Goal: Register for event/course

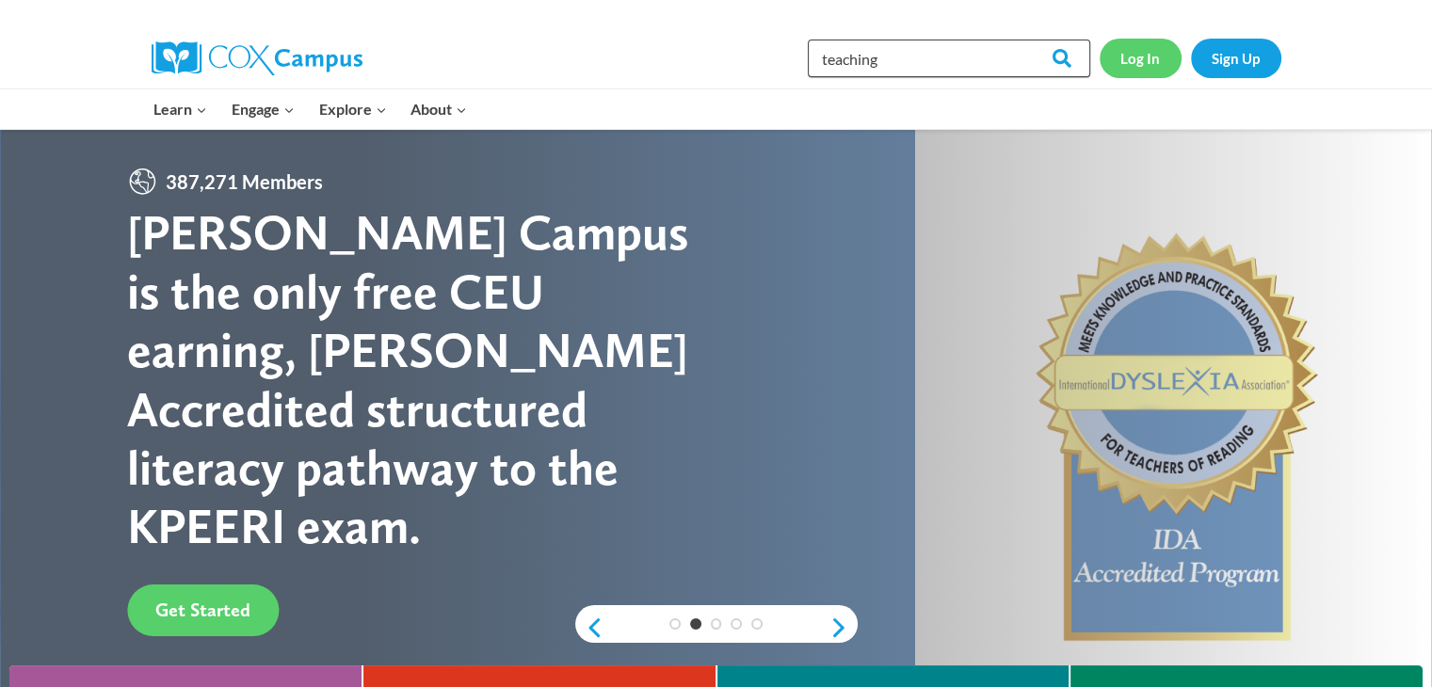
type input "teaching"
click at [1153, 68] on link "Log In" at bounding box center [1141, 58] width 82 height 39
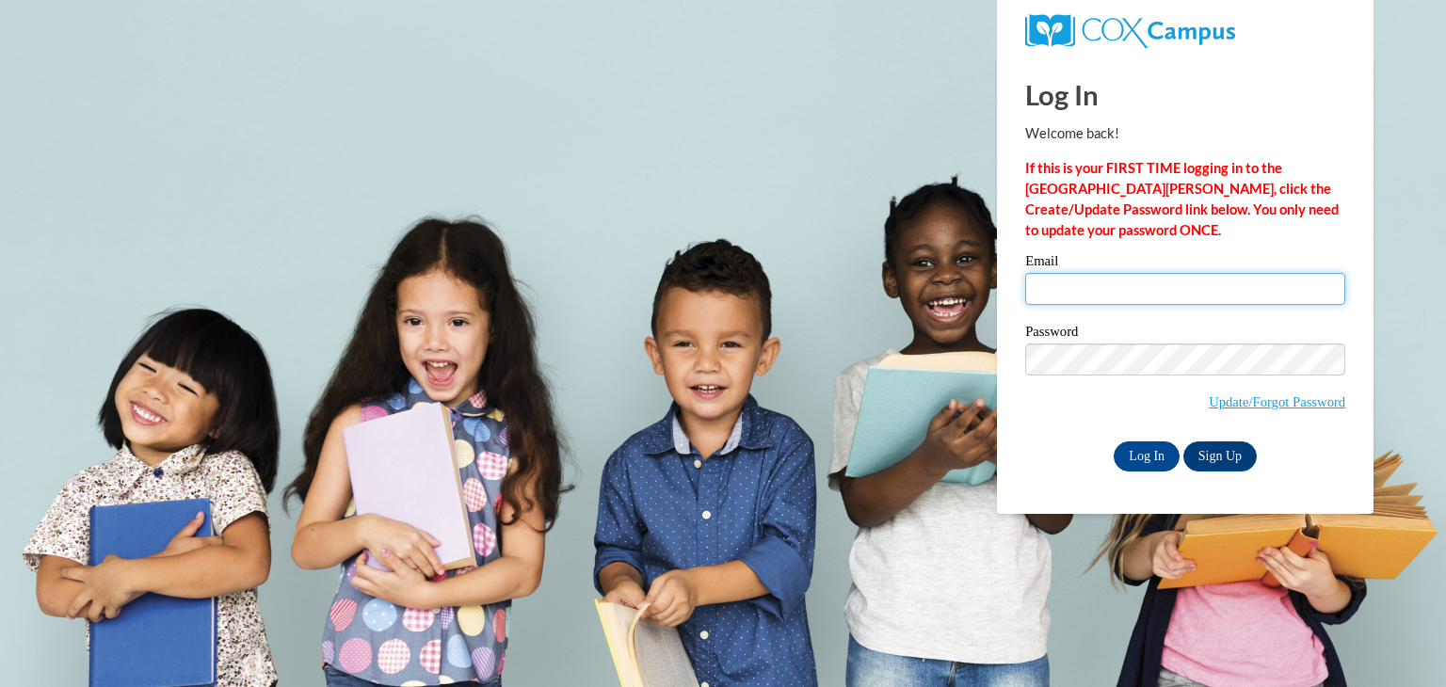
click at [1074, 299] on input "Email" at bounding box center [1186, 289] width 320 height 32
type input "ckersey@tiger.brenau.edu"
click at [1158, 450] on input "Log In" at bounding box center [1147, 457] width 66 height 30
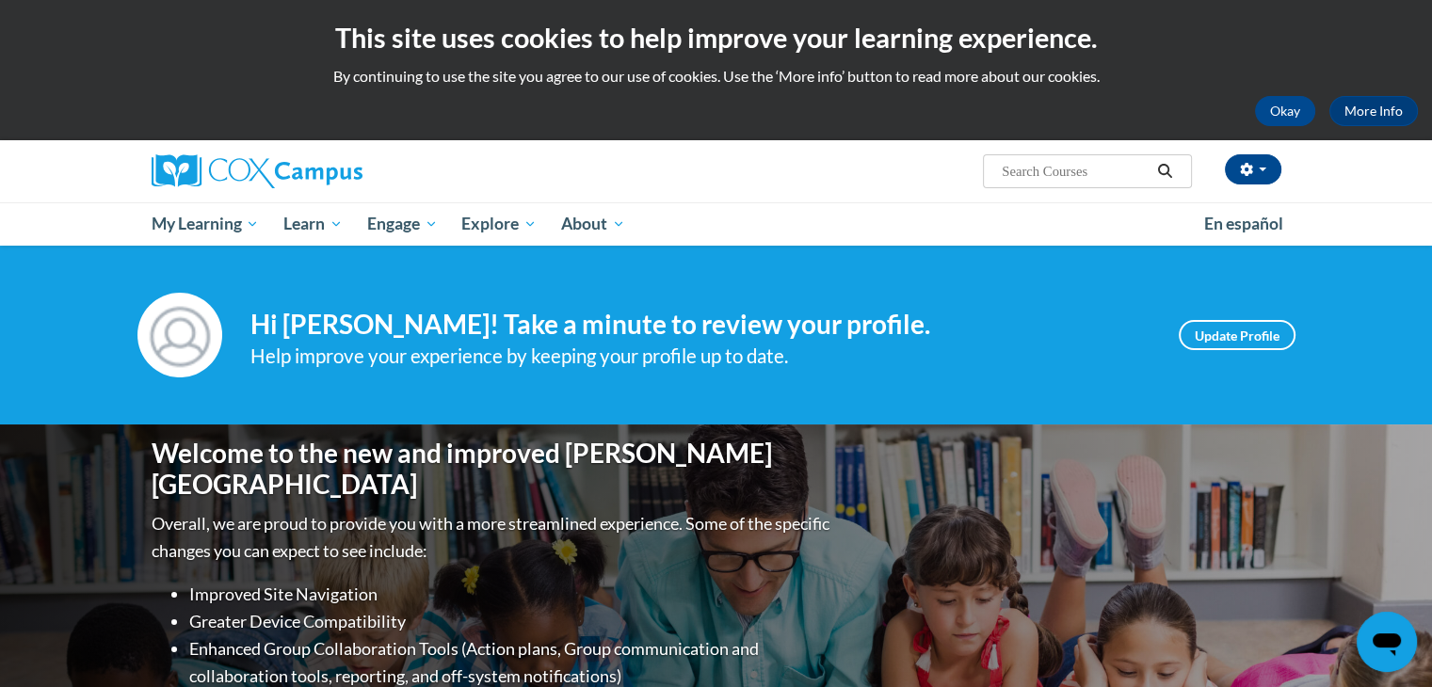
click at [1115, 156] on span "Search Search..." at bounding box center [1087, 171] width 208 height 34
click at [1092, 170] on input "Search..." at bounding box center [1075, 171] width 151 height 23
type input "teaching writing"
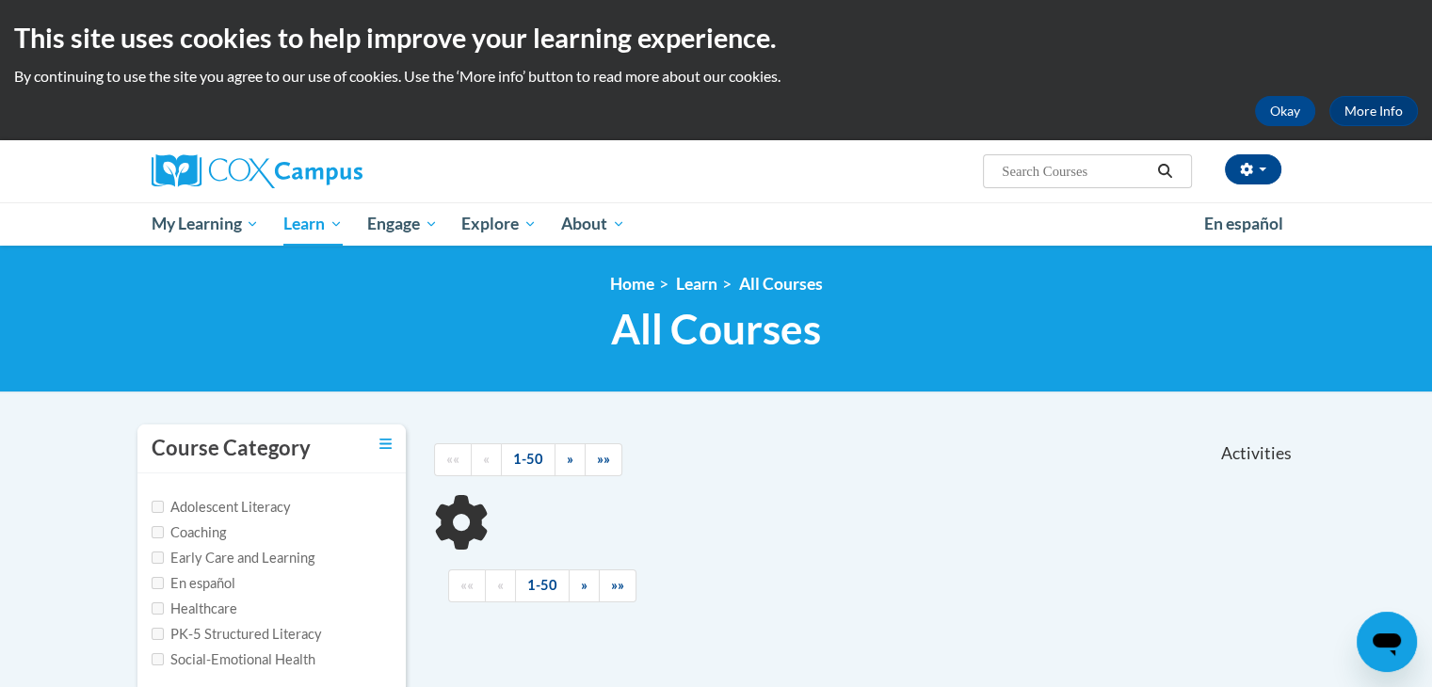
type input "teaching writing"
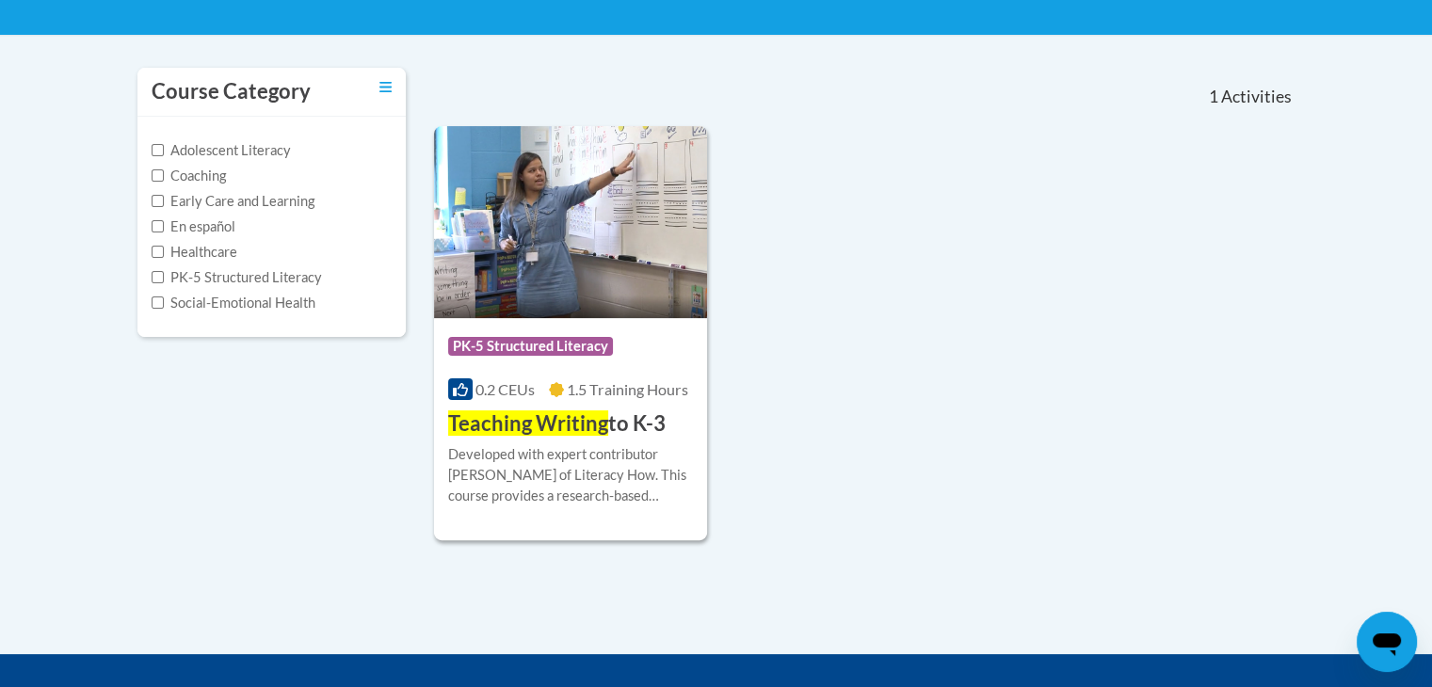
scroll to position [356, 0]
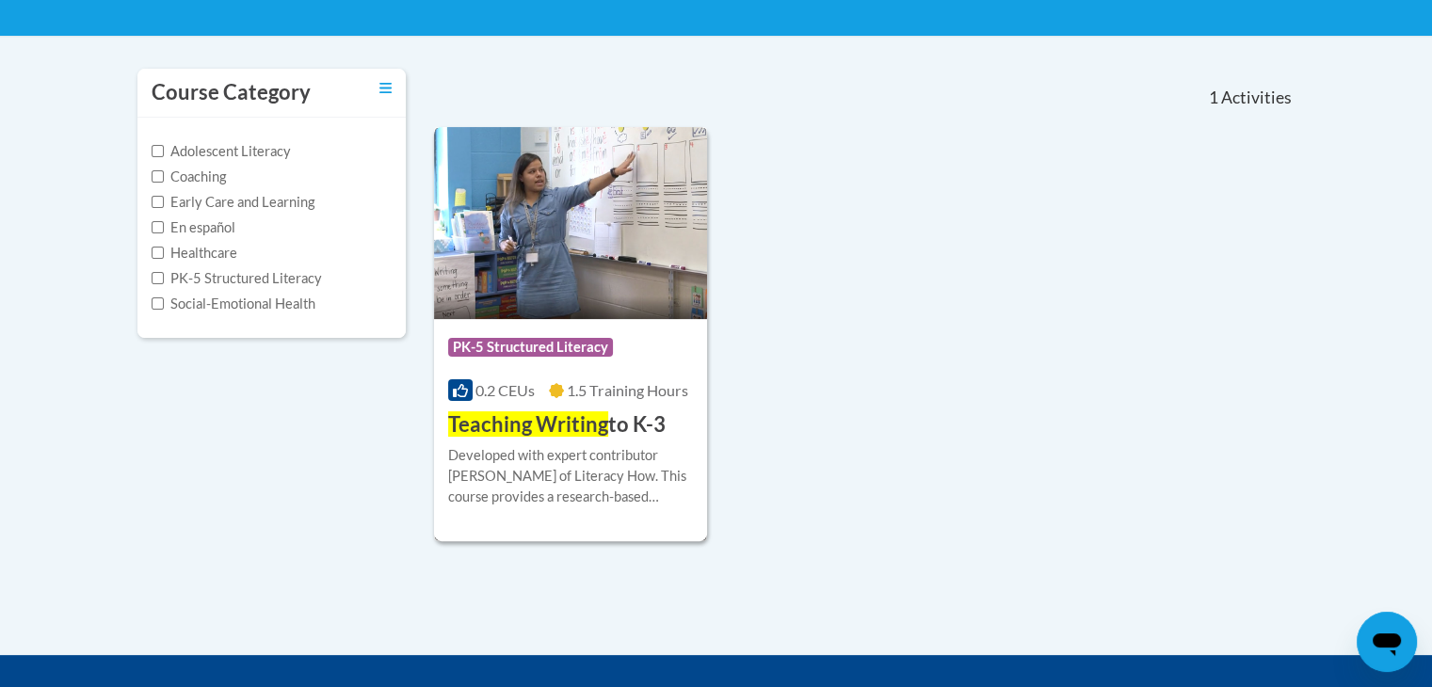
click at [603, 418] on span "Teaching Writing" at bounding box center [528, 424] width 160 height 25
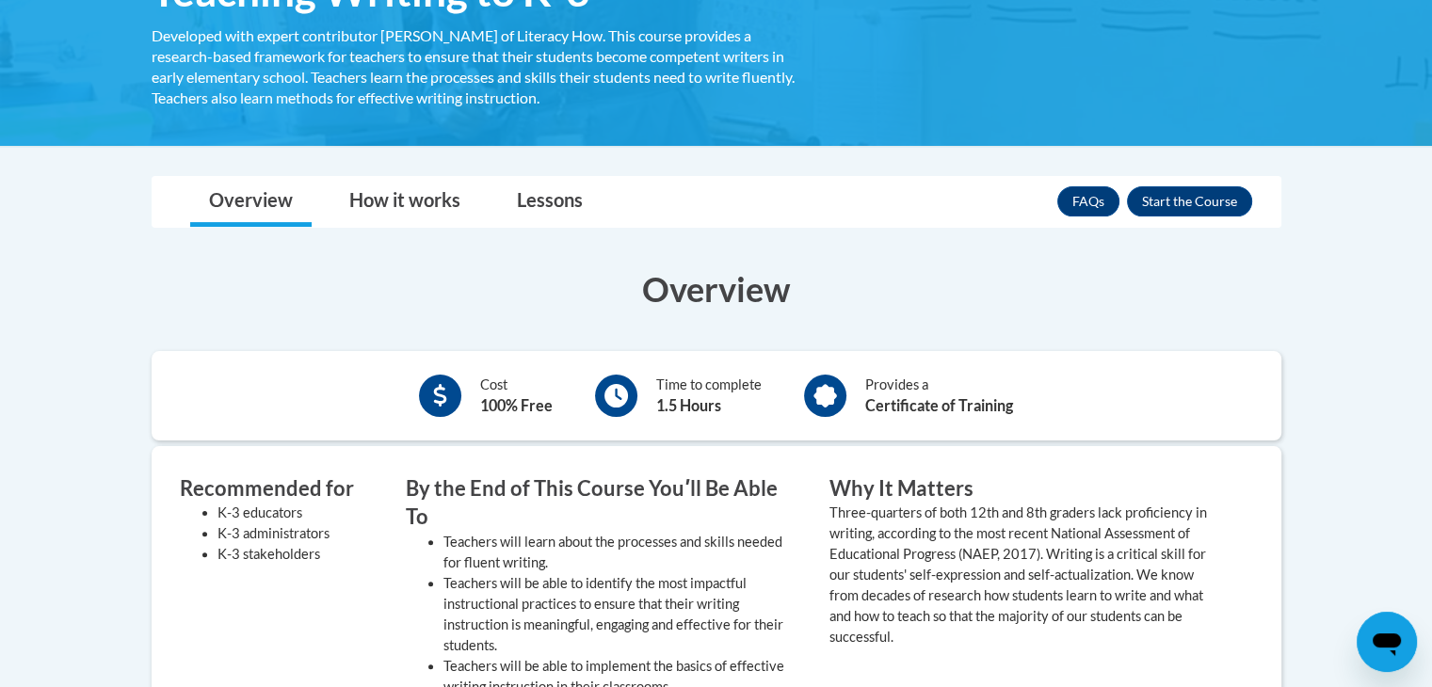
scroll to position [455, 0]
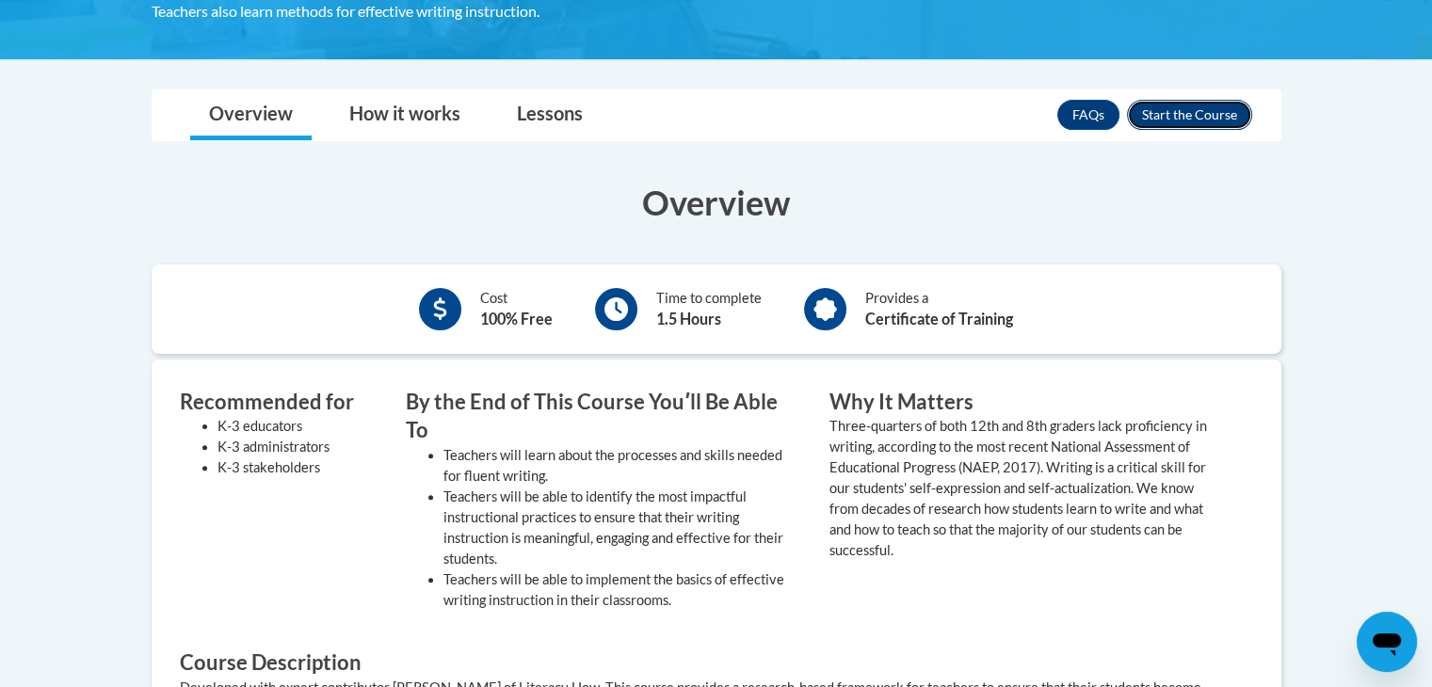
click at [1176, 118] on button "Enroll" at bounding box center [1189, 115] width 125 height 30
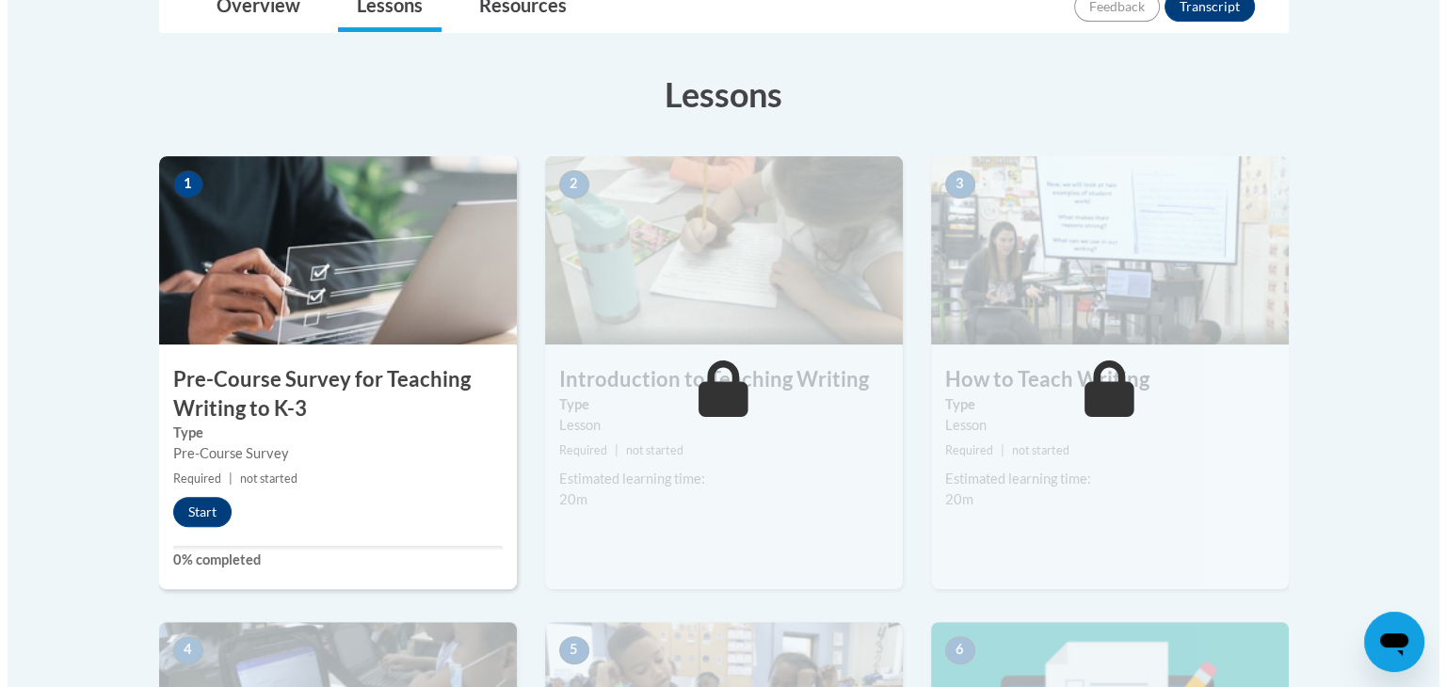
scroll to position [475, 0]
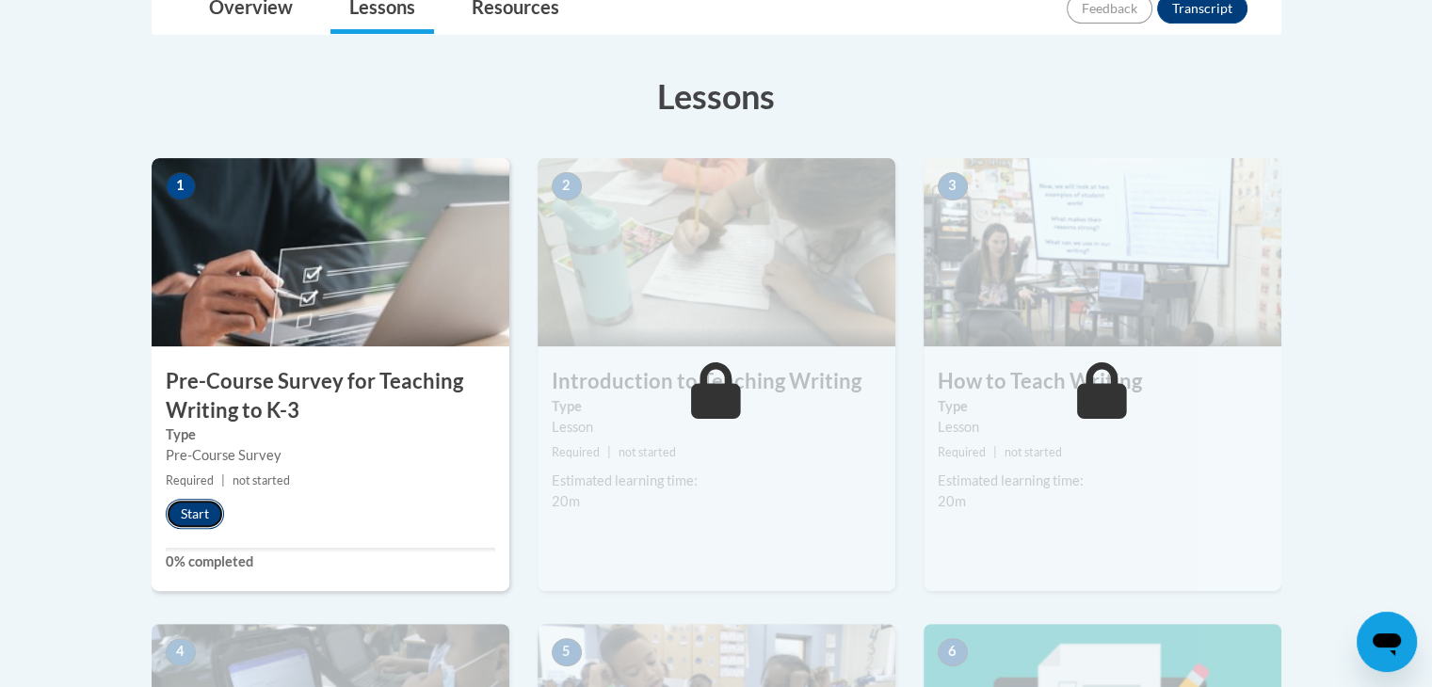
click at [192, 510] on button "Start" at bounding box center [195, 514] width 58 height 30
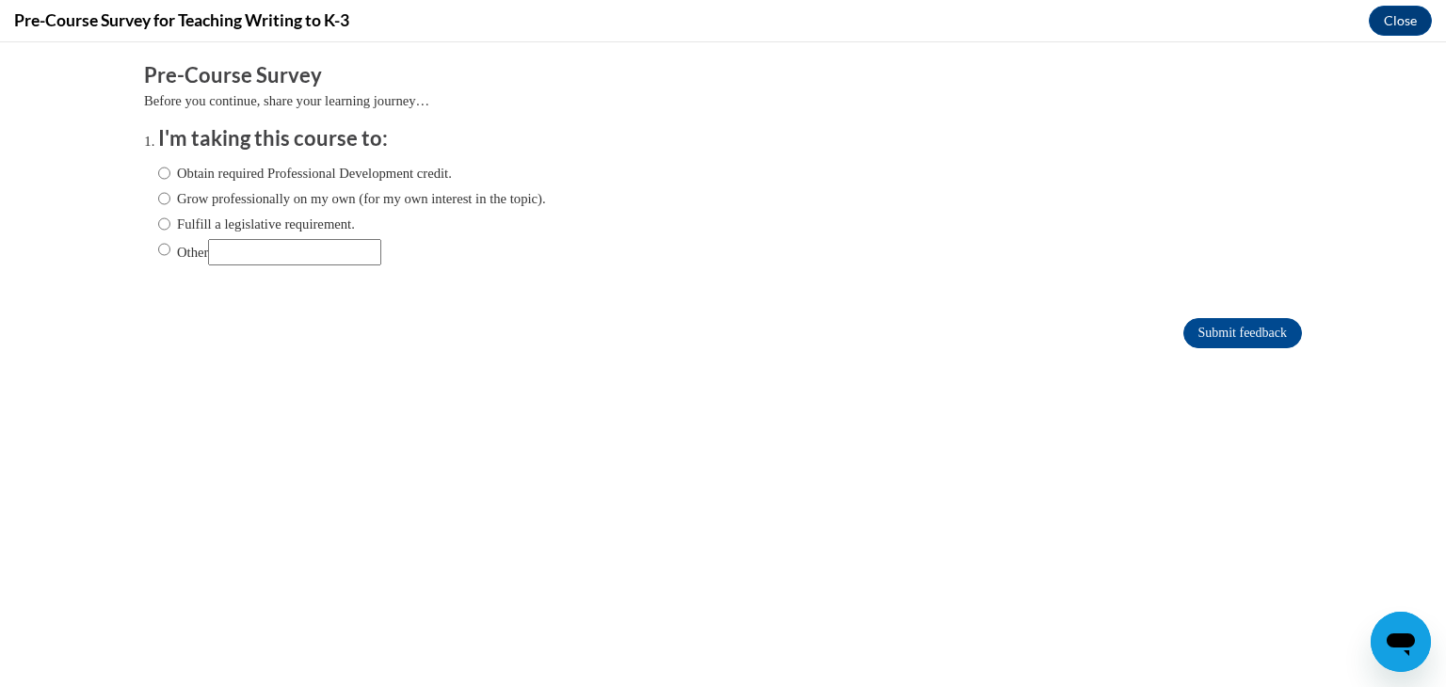
scroll to position [0, 0]
click at [308, 261] on input "Other" at bounding box center [294, 252] width 173 height 26
type input "University assignment"
click at [1224, 332] on input "Submit feedback" at bounding box center [1243, 333] width 119 height 30
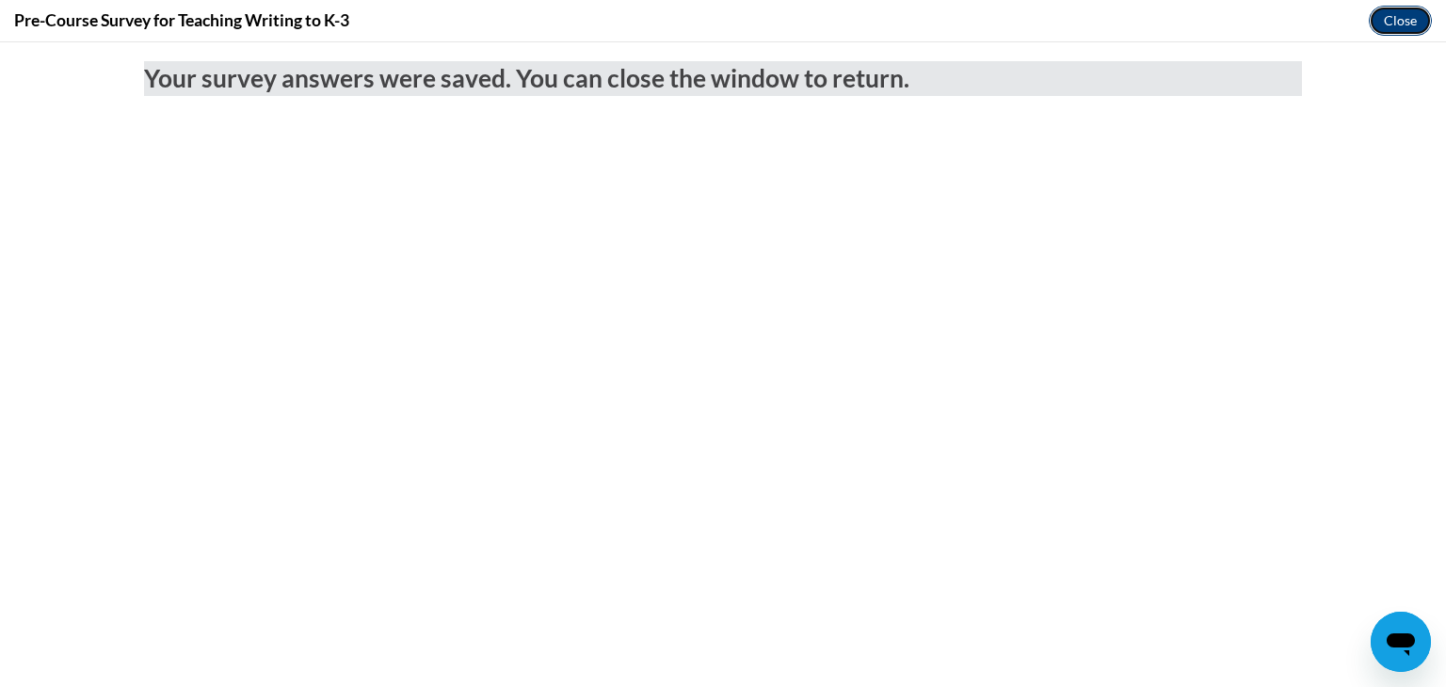
click at [1394, 9] on button "Close" at bounding box center [1400, 21] width 63 height 30
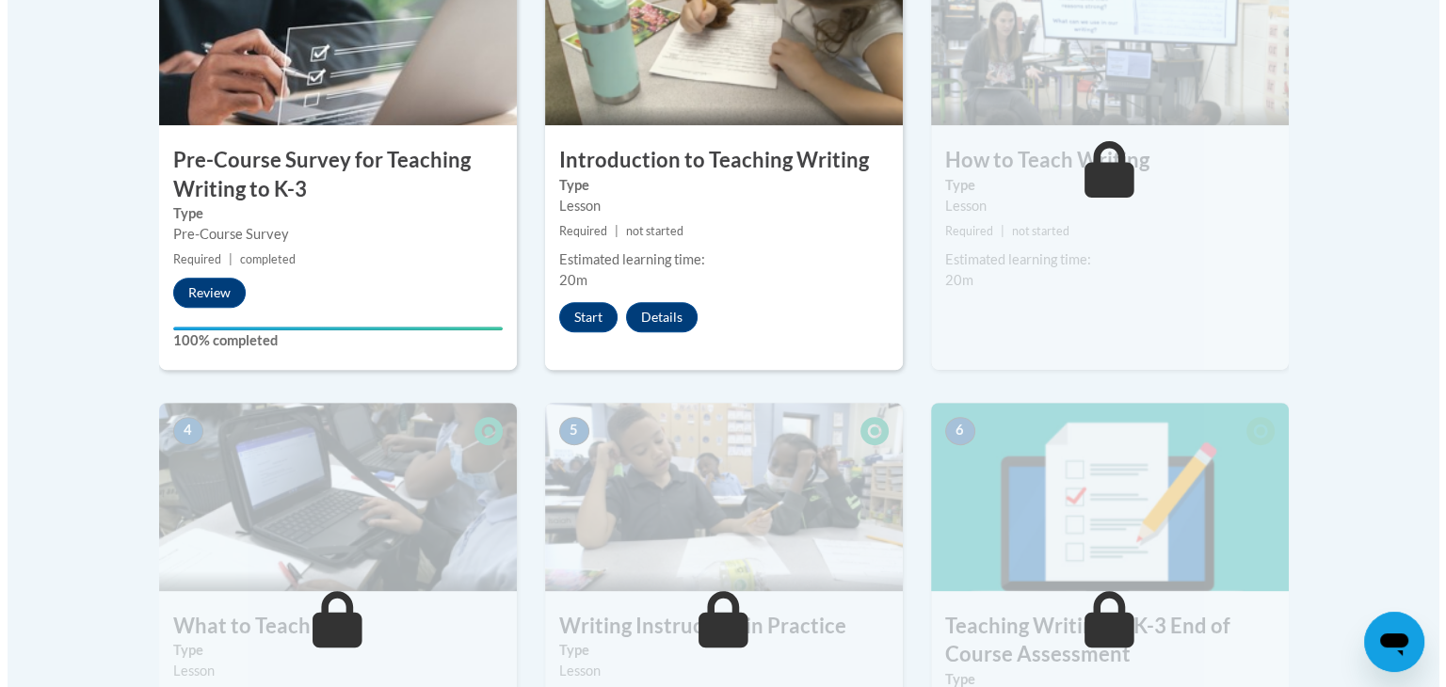
scroll to position [681, 0]
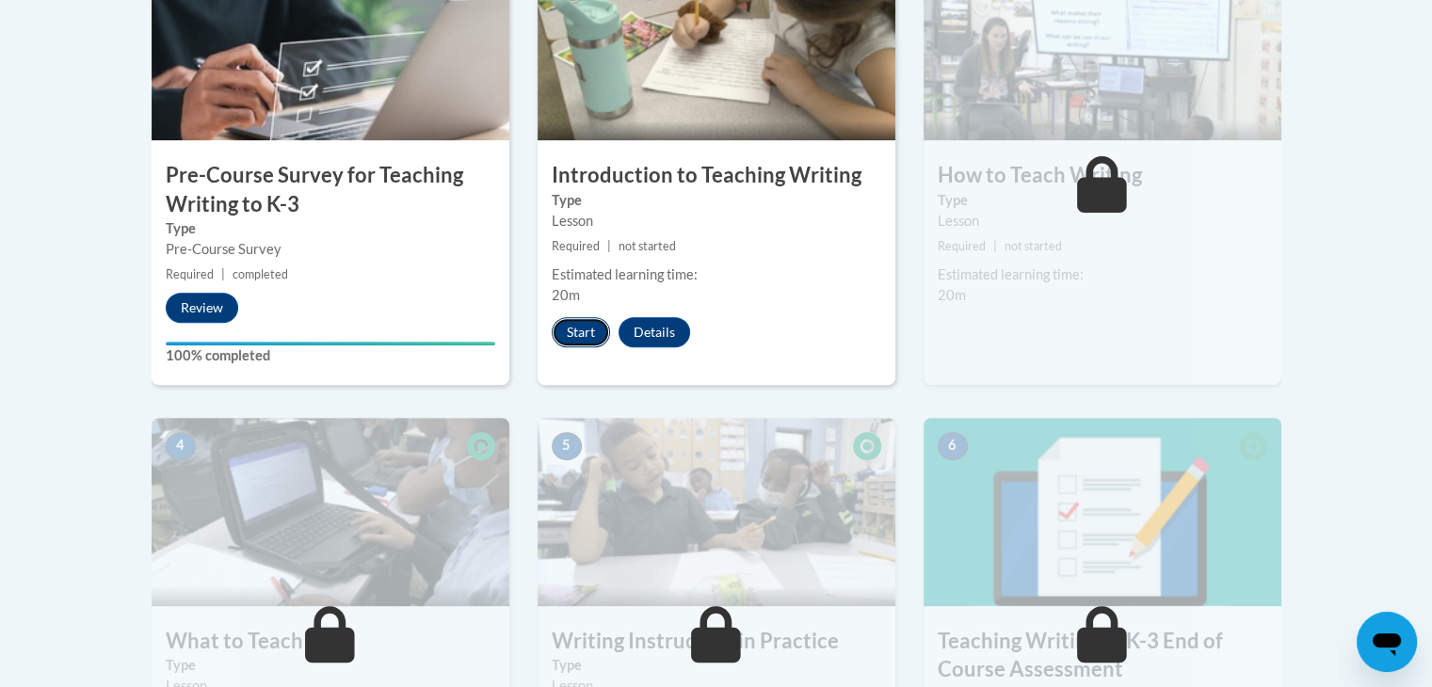
click at [567, 332] on button "Start" at bounding box center [581, 332] width 58 height 30
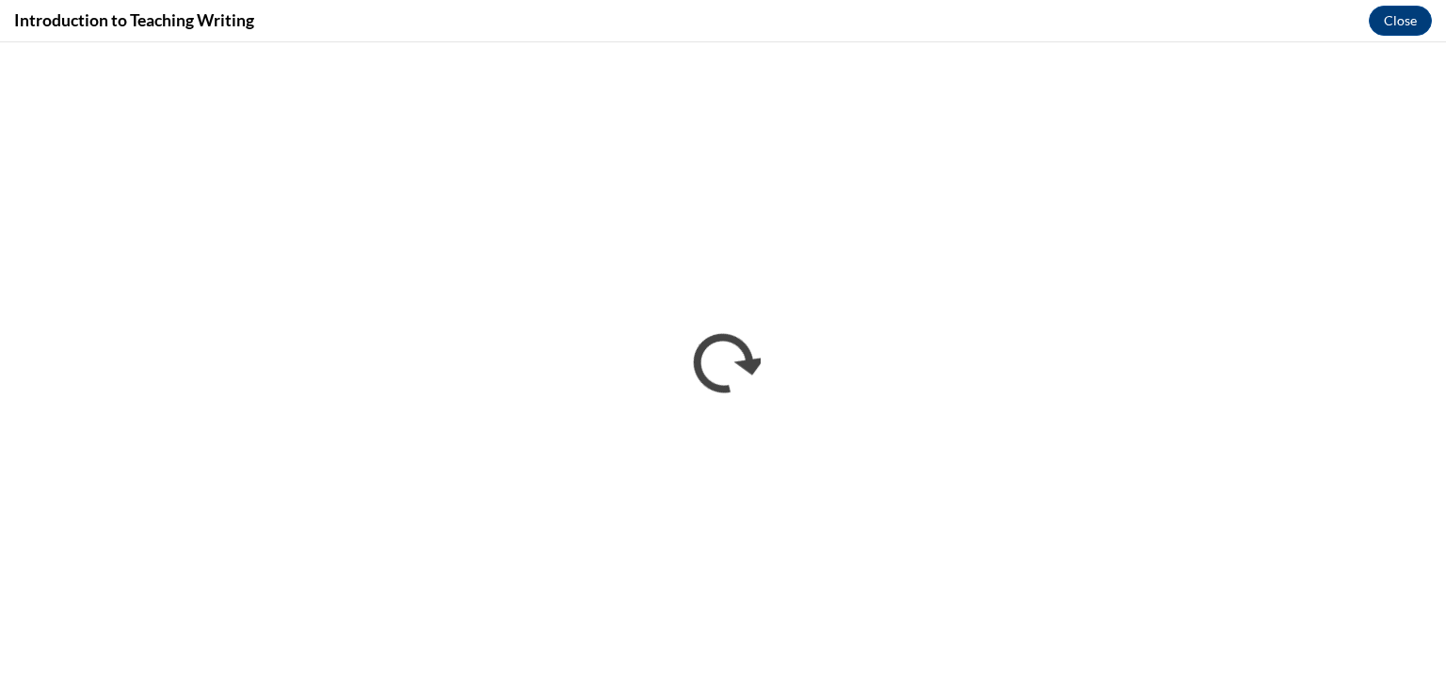
scroll to position [0, 0]
